Goal: Transaction & Acquisition: Purchase product/service

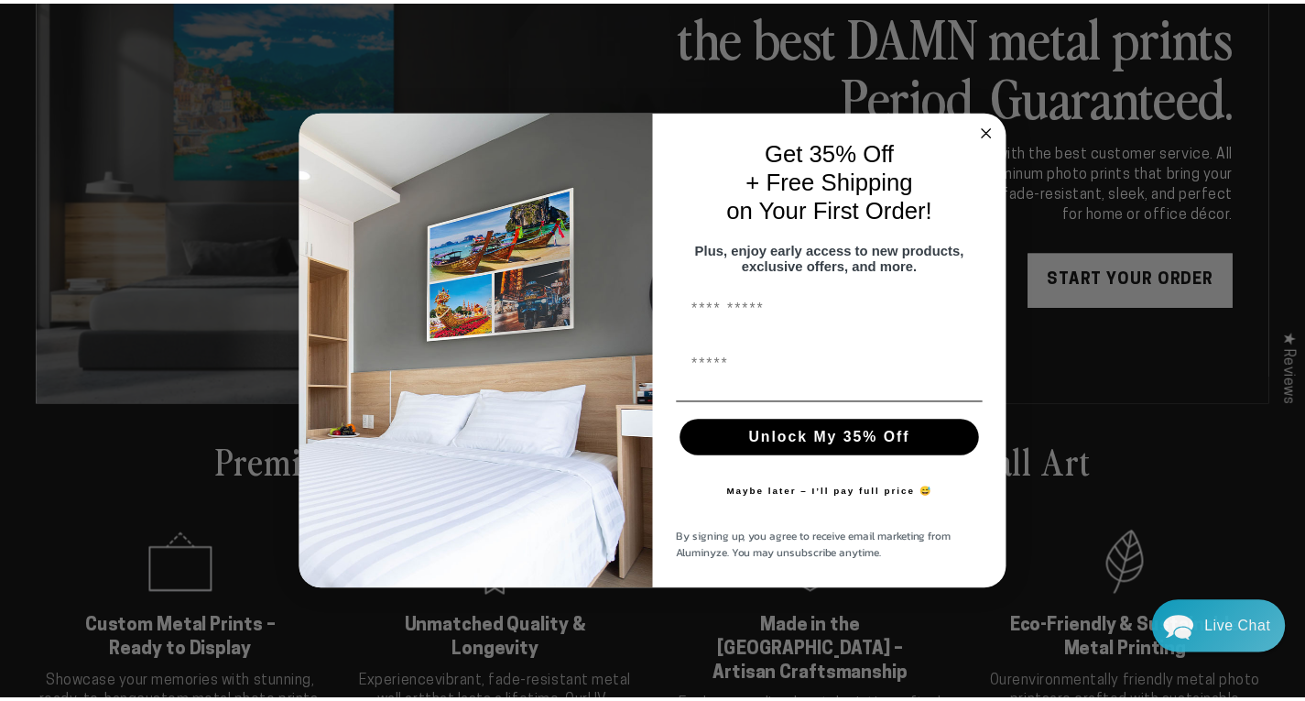
scroll to position [92, 0]
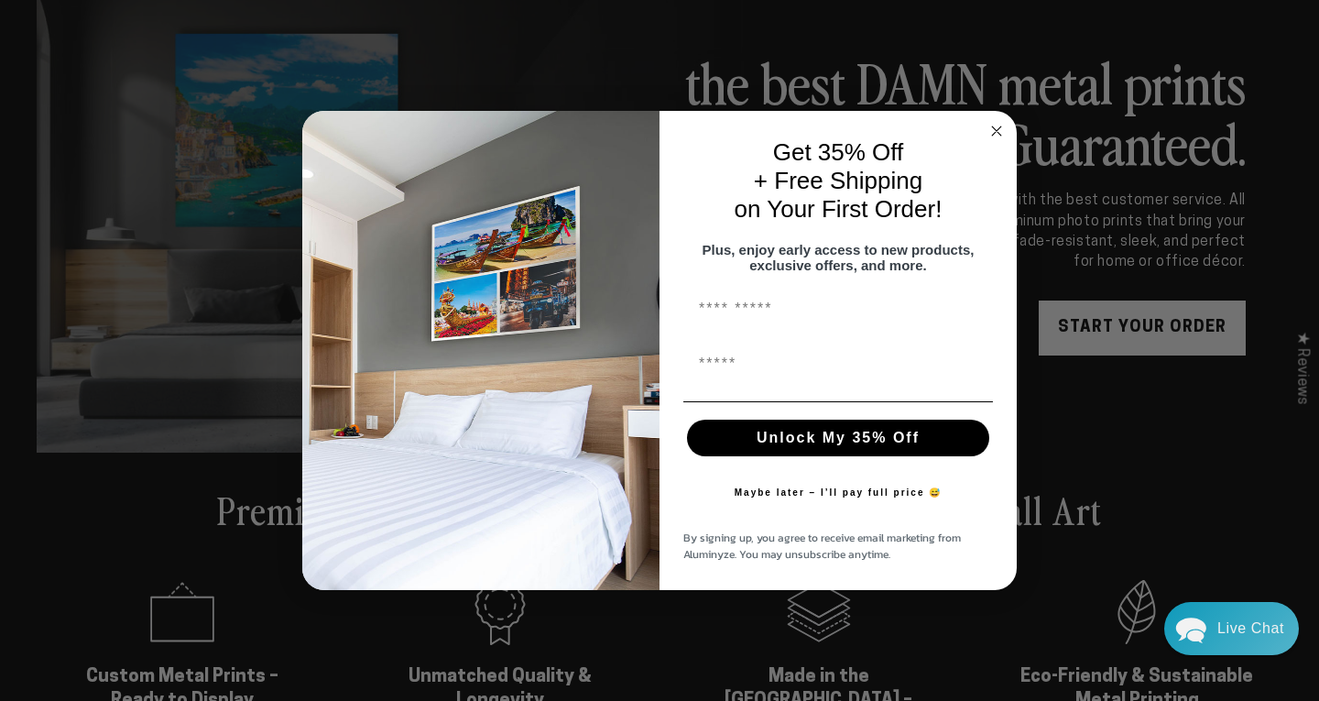
click at [995, 121] on circle "Close dialog" at bounding box center [996, 130] width 21 height 21
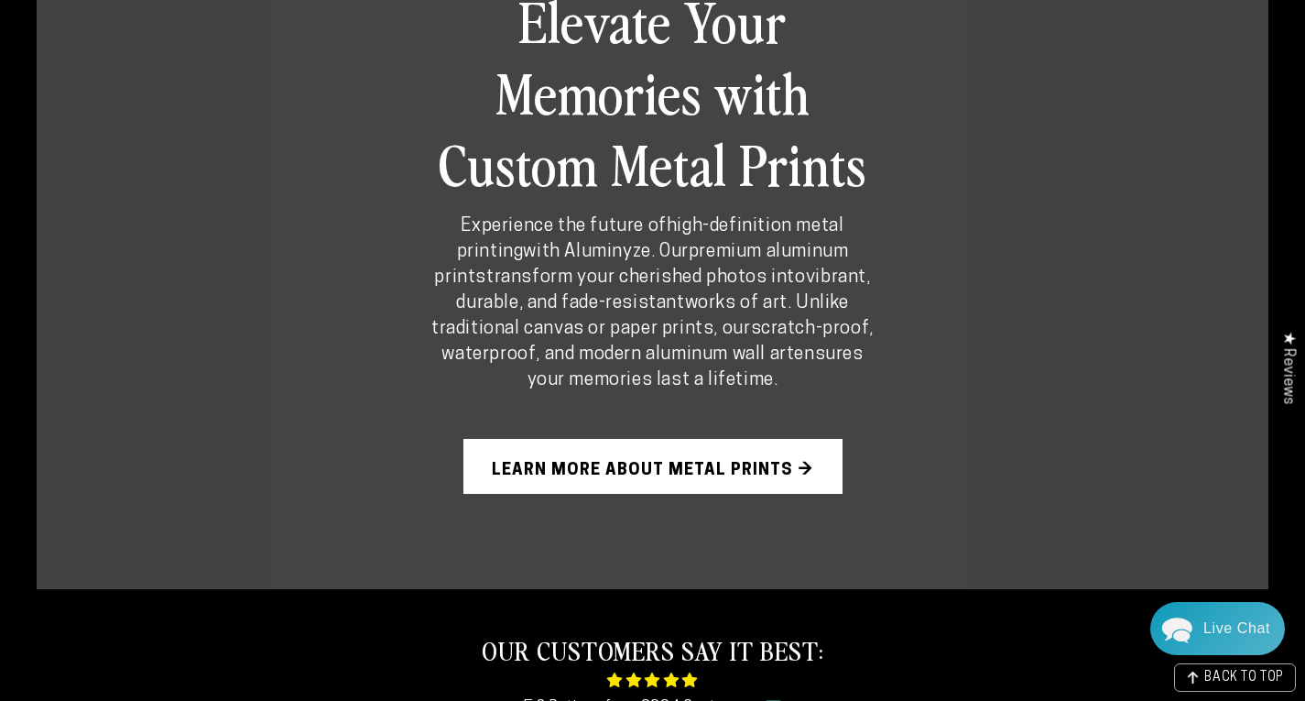
scroll to position [1191, 0]
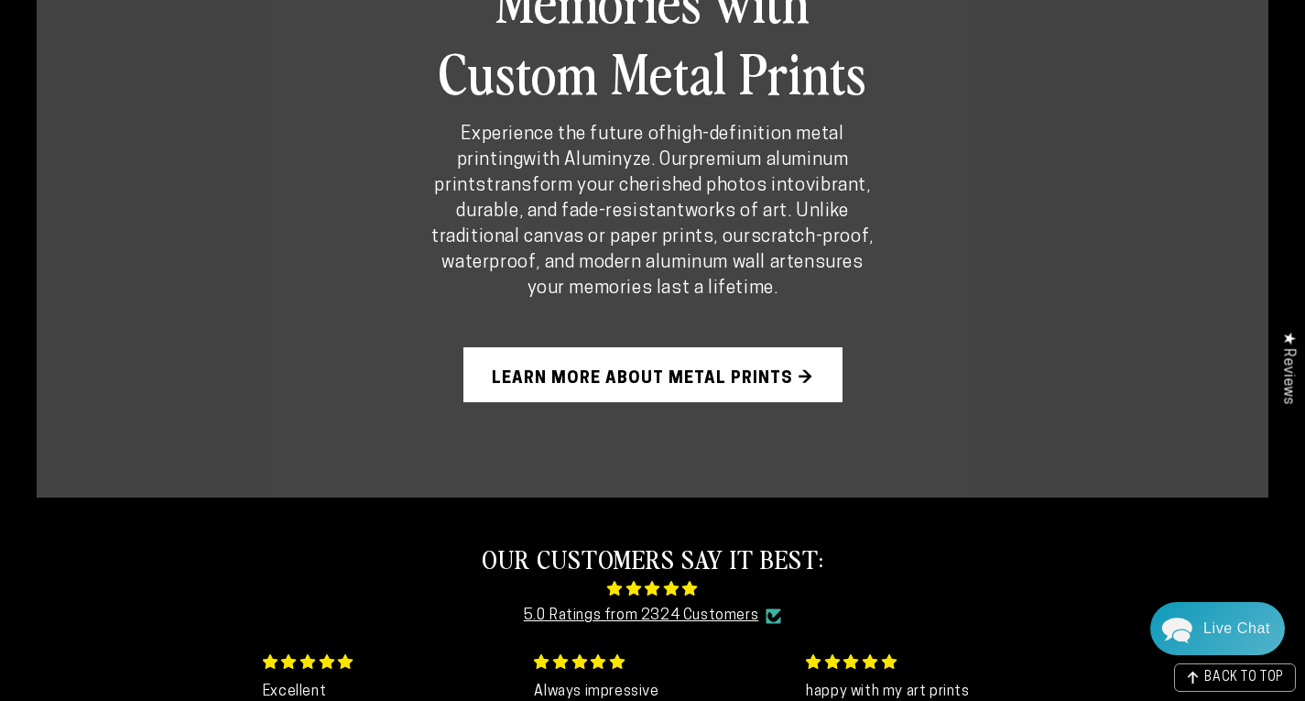
click at [707, 359] on link "Learn More About Metal Prints →" at bounding box center [652, 374] width 379 height 55
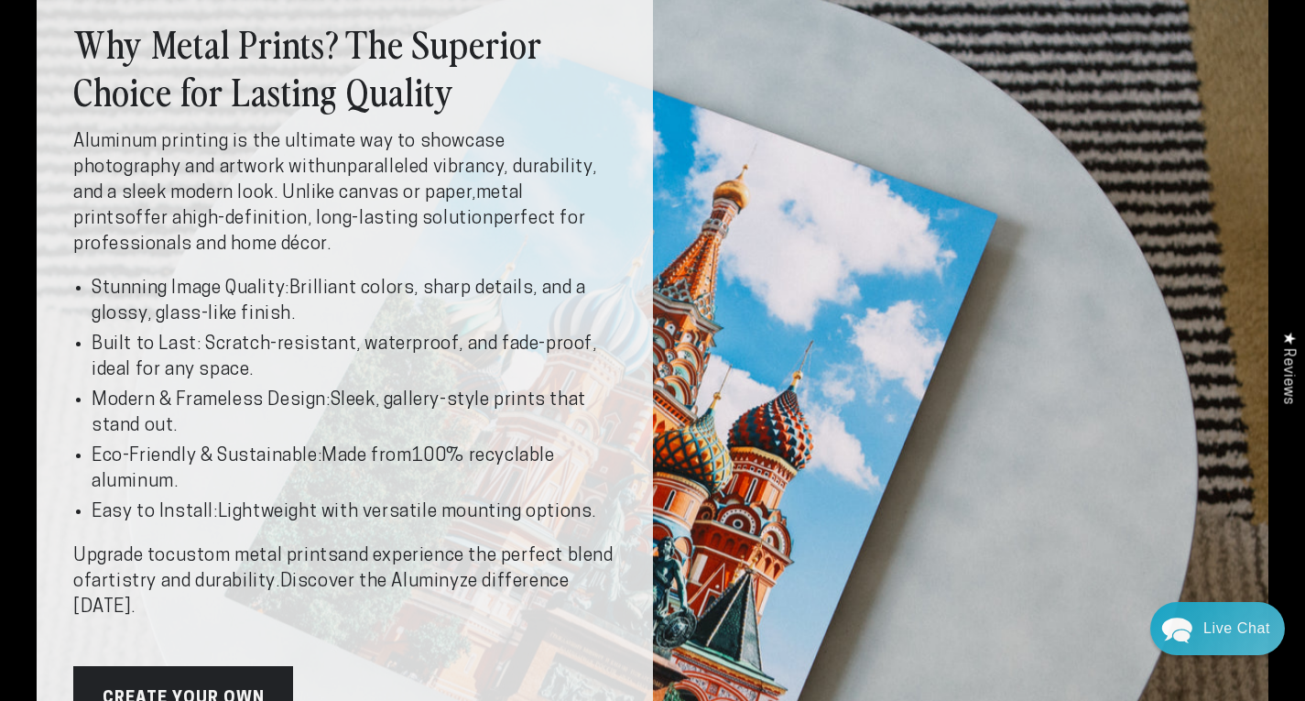
scroll to position [107, 0]
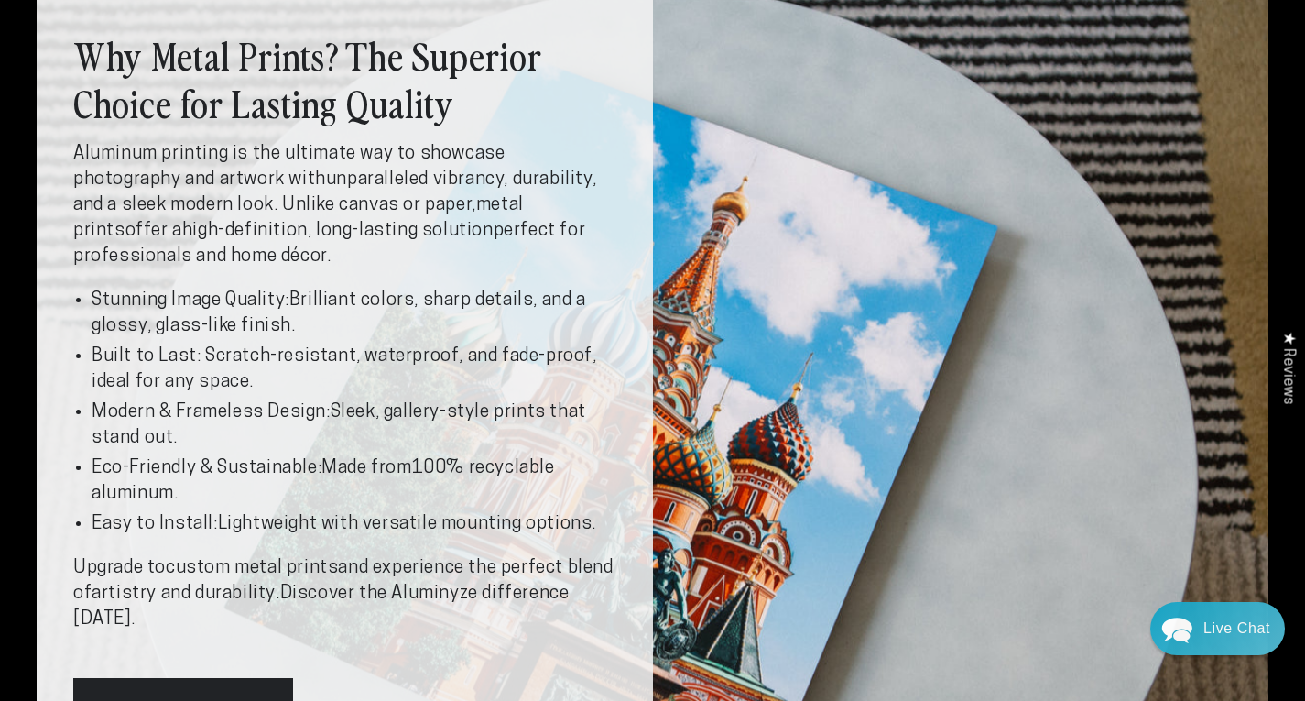
click at [1188, 289] on div "Why Metal Prints? The Superior Choice for Lasting Quality Aluminum printing is …" at bounding box center [653, 383] width 1232 height 822
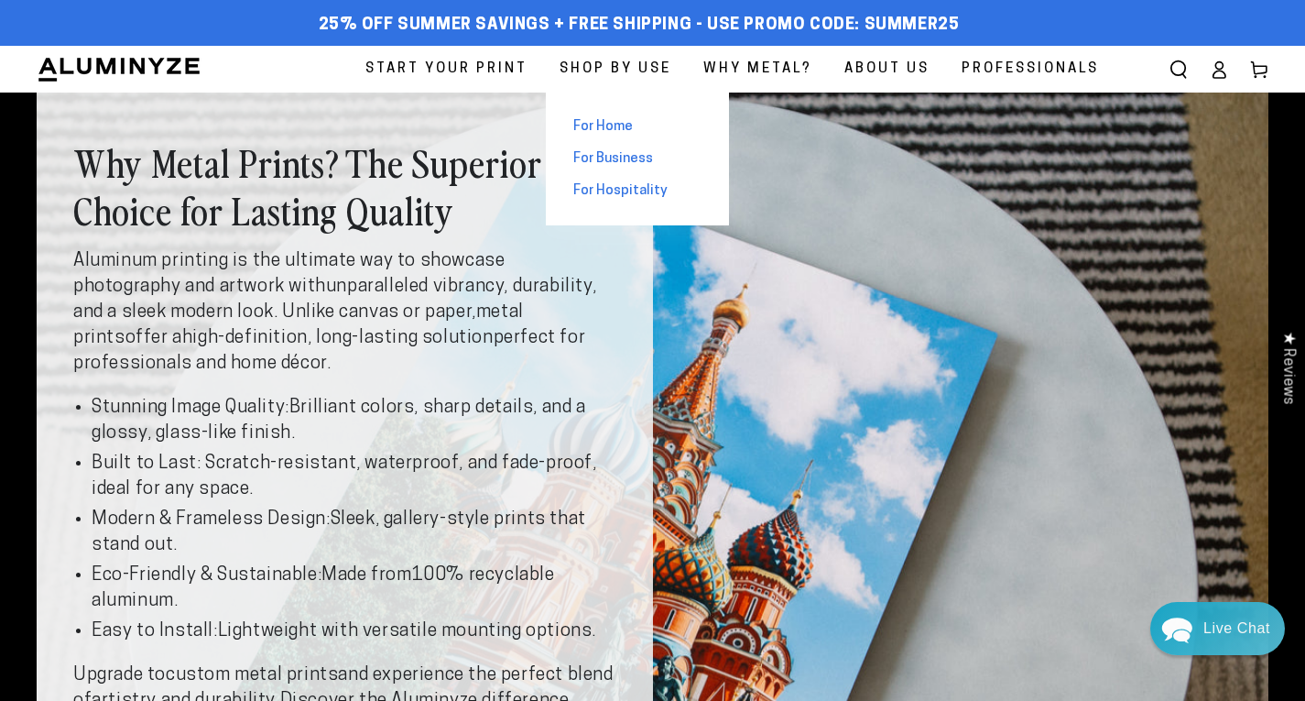
click at [605, 127] on span "For Home" at bounding box center [603, 126] width 60 height 19
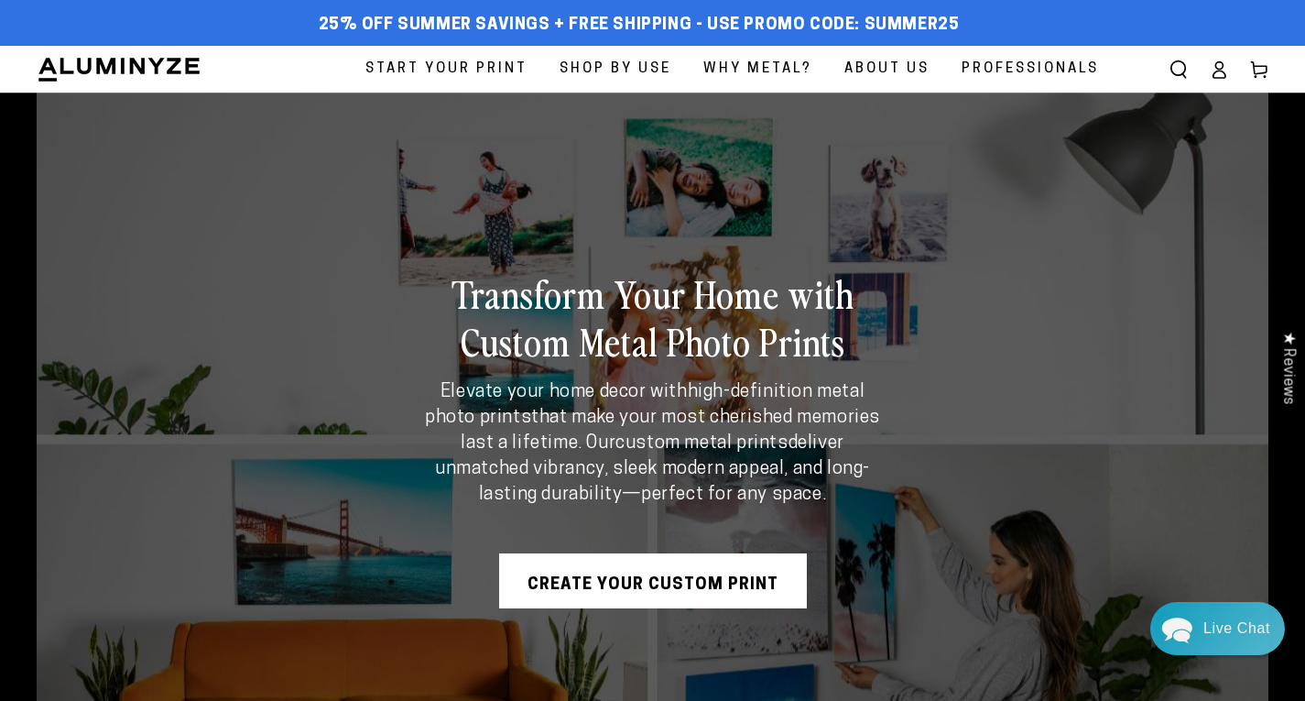
click at [1061, 390] on div "Transform Your Home with Custom Metal Photo Prints Elevate your home decor with…" at bounding box center [653, 439] width 1232 height 693
click at [433, 60] on span "Start Your Print" at bounding box center [446, 69] width 162 height 25
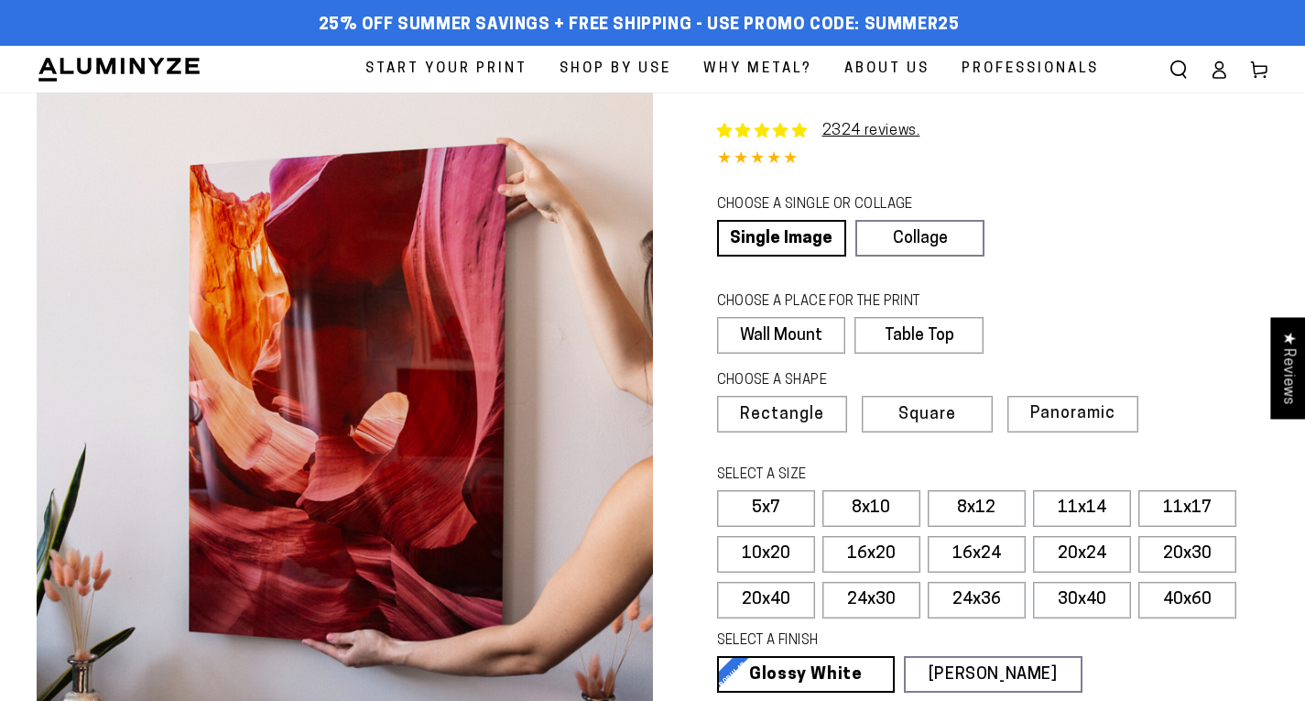
select select "**********"
